Goal: Information Seeking & Learning: Learn about a topic

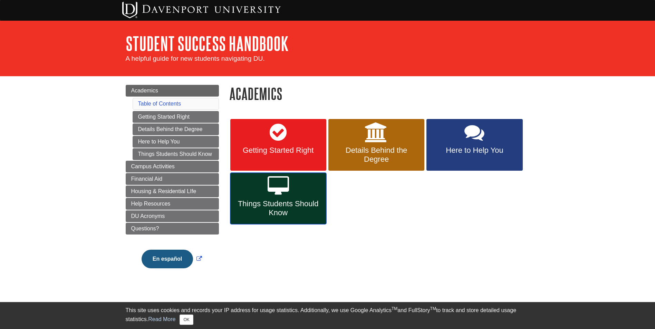
click at [278, 191] on icon at bounding box center [278, 186] width 21 height 20
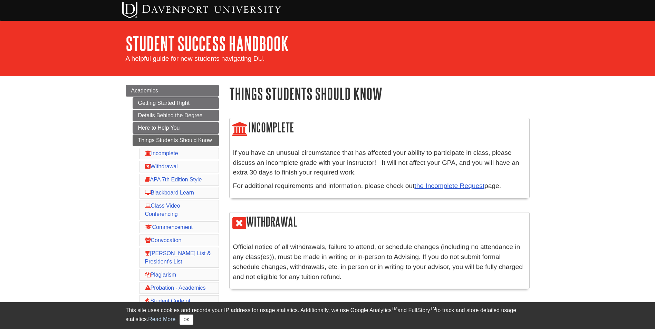
scroll to position [104, 0]
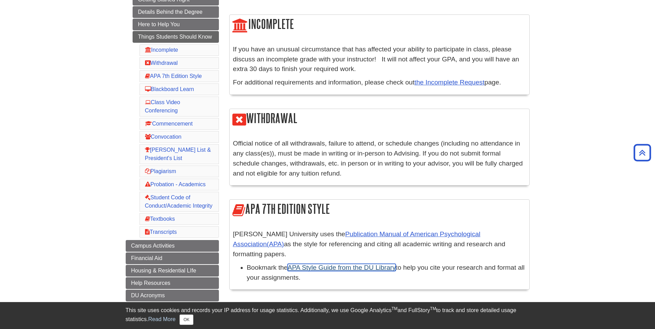
click at [369, 264] on link "APA Style Guide from the DU Library" at bounding box center [342, 267] width 108 height 7
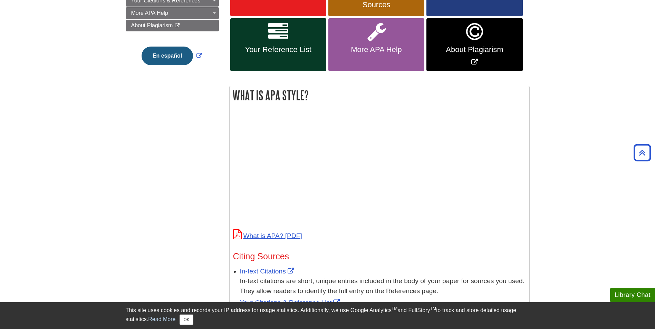
scroll to position [380, 0]
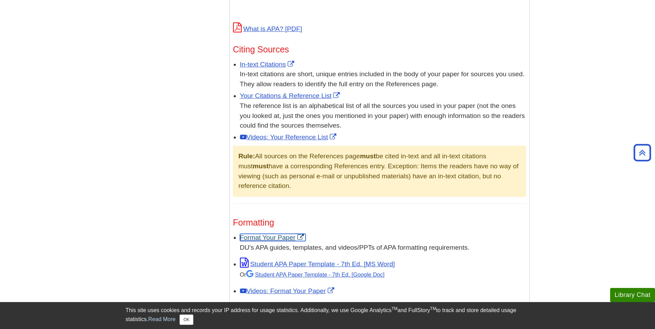
click at [273, 236] on link "Format Your Paper" at bounding box center [273, 237] width 66 height 7
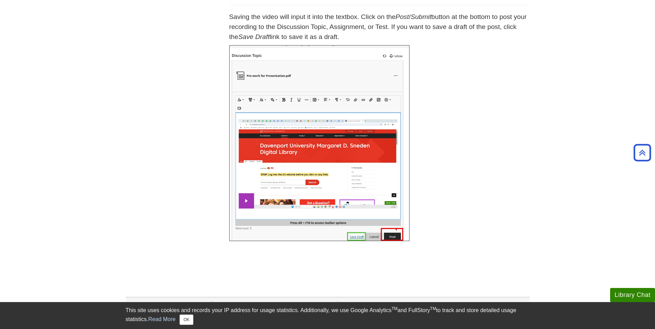
scroll to position [778, 0]
